Goal: Transaction & Acquisition: Purchase product/service

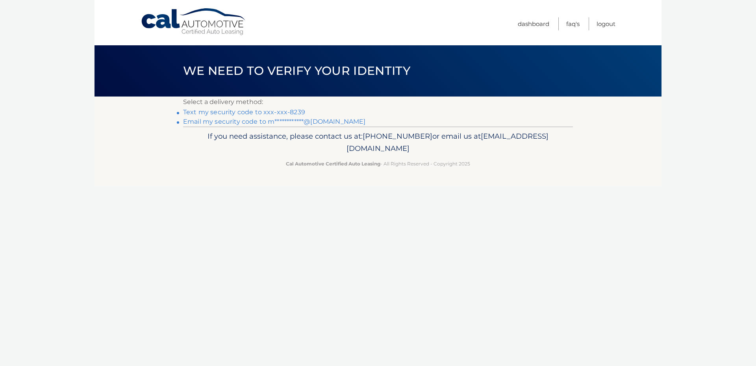
click at [259, 122] on link "**********" at bounding box center [274, 121] width 182 height 7
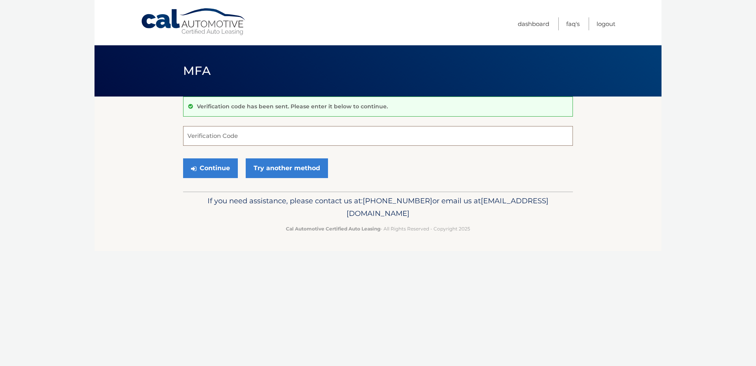
click at [202, 137] on input "Verification Code" at bounding box center [378, 136] width 390 height 20
paste input "758590"
type input "758590"
click at [213, 170] on button "Continue" at bounding box center [210, 168] width 55 height 20
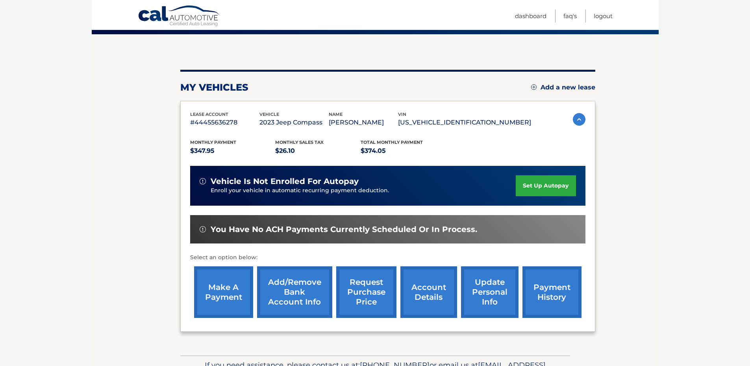
scroll to position [66, 0]
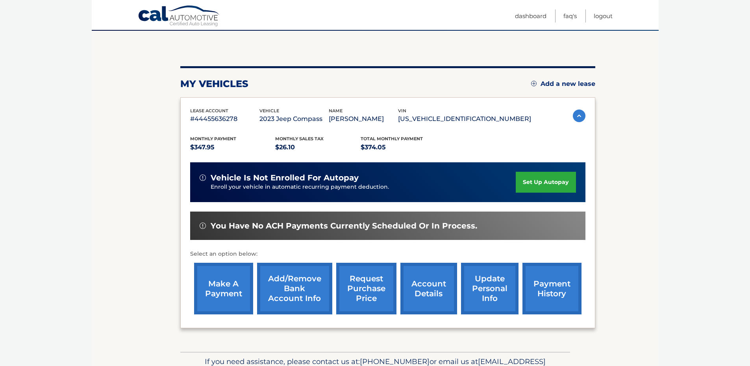
click at [236, 289] on link "make a payment" at bounding box center [223, 289] width 59 height 52
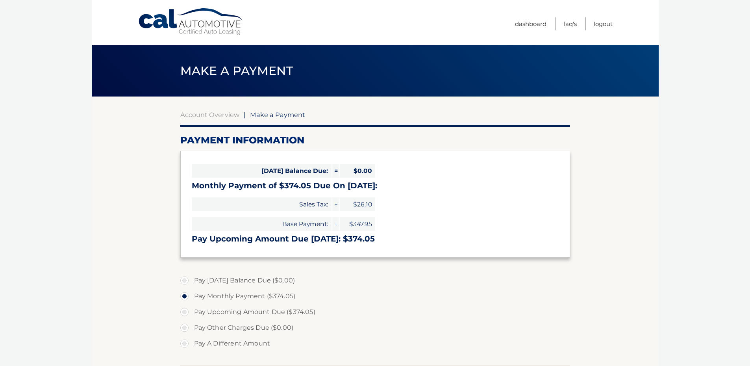
select select "ZDU1MjA5MjAtMWVkMi00NDQyLTk4MzItOTBmYWQ5Y2M1MjM1"
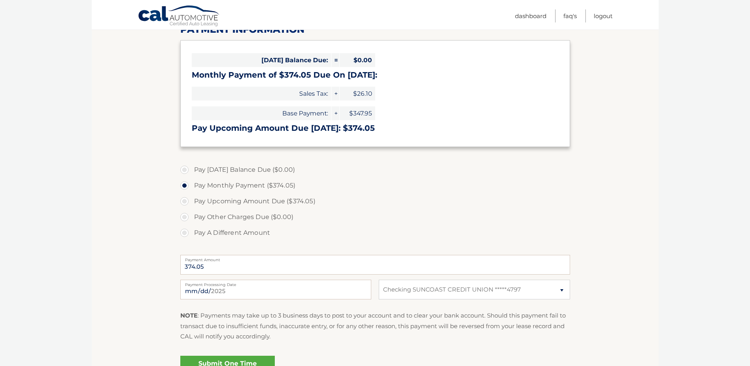
scroll to position [118, 0]
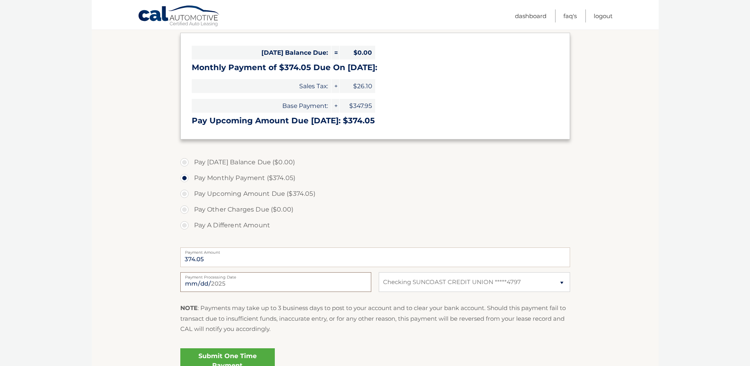
click at [257, 280] on input "2025-09-03" at bounding box center [275, 282] width 191 height 20
type input "2025-09-10"
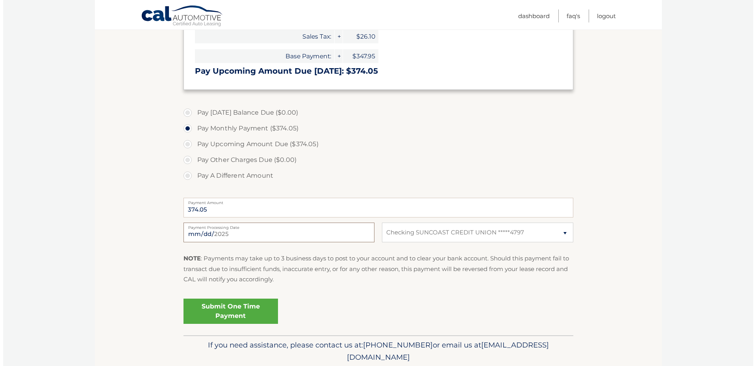
scroll to position [170, 0]
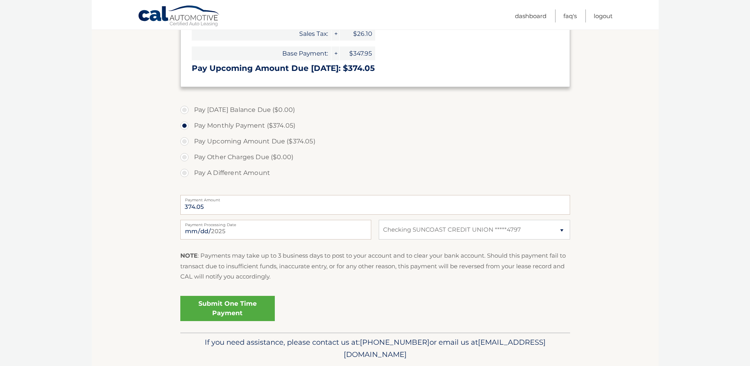
click at [243, 309] on link "Submit One Time Payment" at bounding box center [227, 308] width 94 height 25
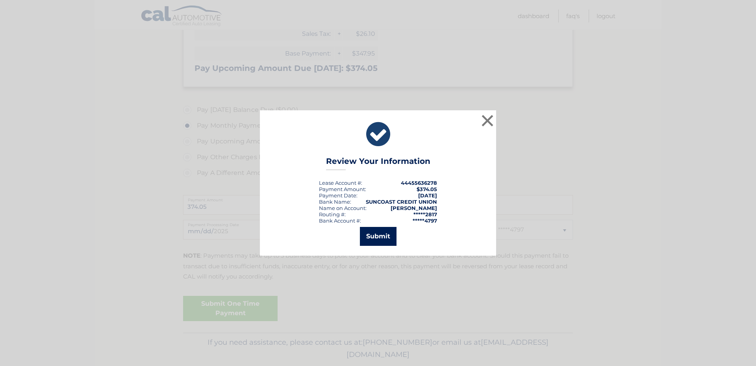
click at [371, 239] on button "Submit" at bounding box center [378, 236] width 37 height 19
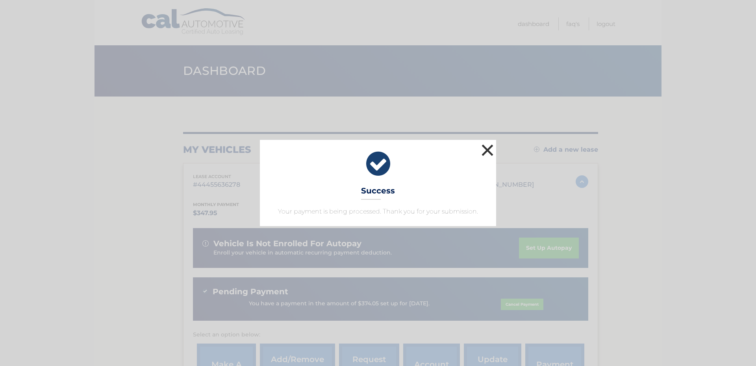
click at [486, 146] on button "×" at bounding box center [487, 150] width 16 height 16
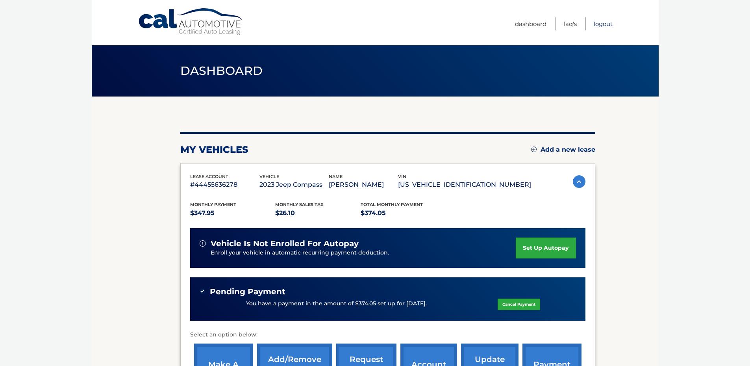
click at [600, 25] on link "Logout" at bounding box center [603, 23] width 19 height 13
